Goal: Information Seeking & Learning: Learn about a topic

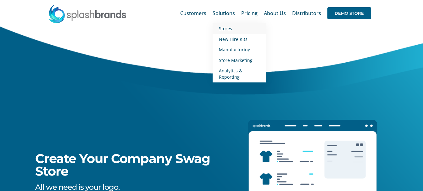
click at [229, 28] on span "Stores" at bounding box center [225, 29] width 13 height 6
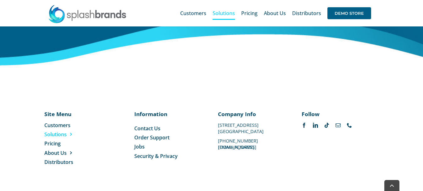
scroll to position [2419, 0]
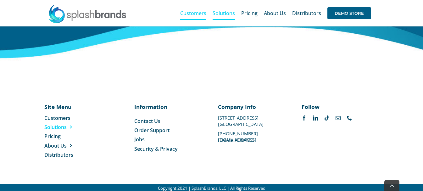
click at [189, 15] on span "Customers" at bounding box center [193, 13] width 26 height 5
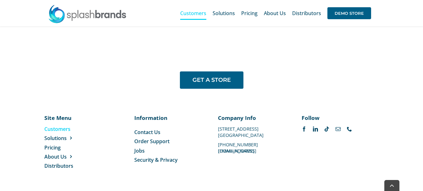
scroll to position [544, 0]
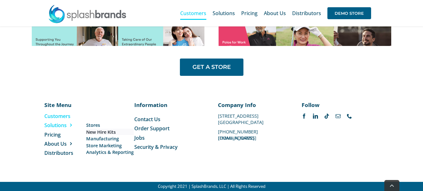
click at [114, 133] on span "New Hire Kits" at bounding box center [101, 132] width 30 height 7
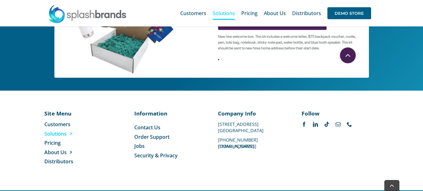
scroll to position [379, 0]
